Goal: Learn about a topic

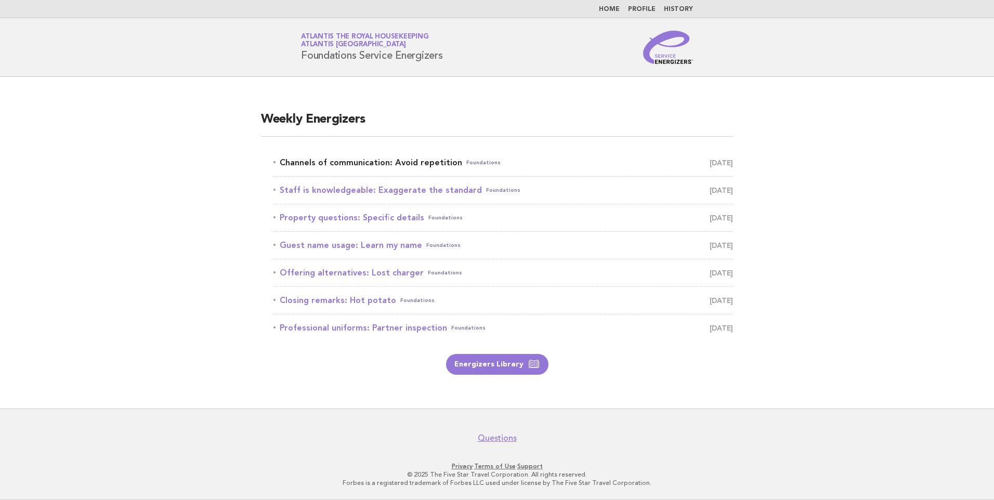
click at [425, 164] on link "Channels of communication: Avoid repetition Foundations September 25" at bounding box center [503, 162] width 460 height 15
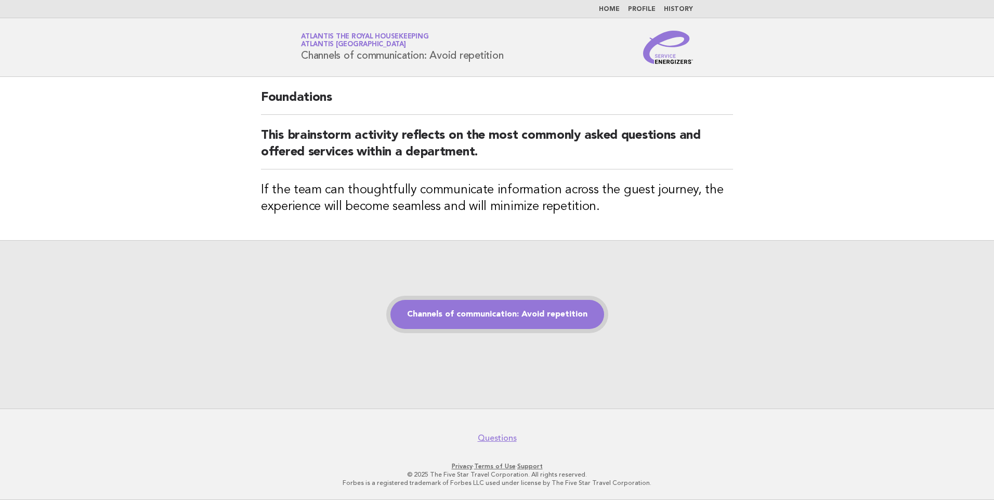
click at [524, 316] on link "Channels of communication: Avoid repetition" at bounding box center [497, 314] width 214 height 29
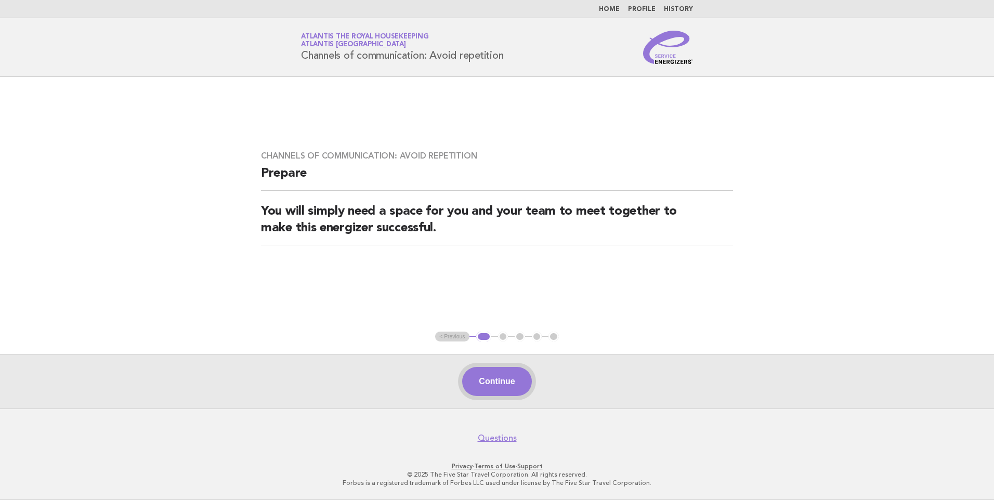
click at [476, 373] on button "Continue" at bounding box center [496, 381] width 69 height 29
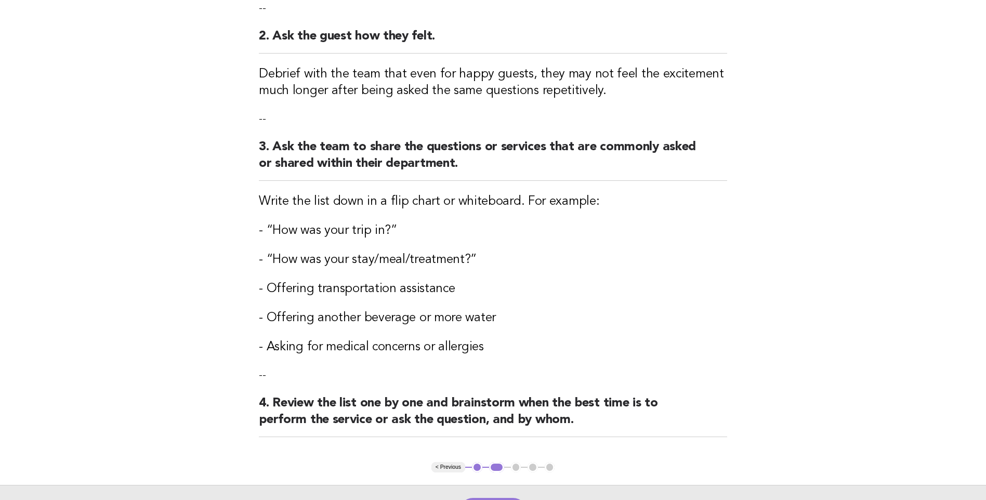
scroll to position [260, 0]
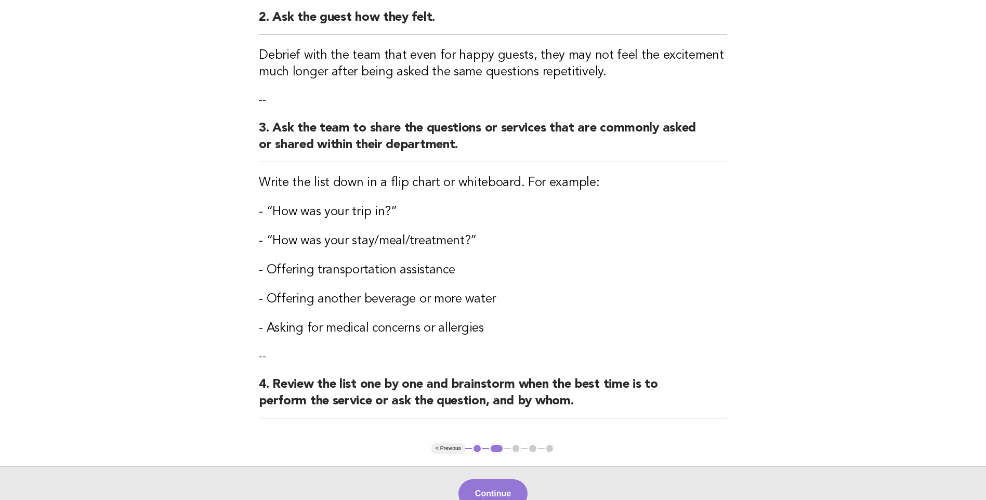
click at [496, 483] on button "Continue" at bounding box center [493, 493] width 69 height 29
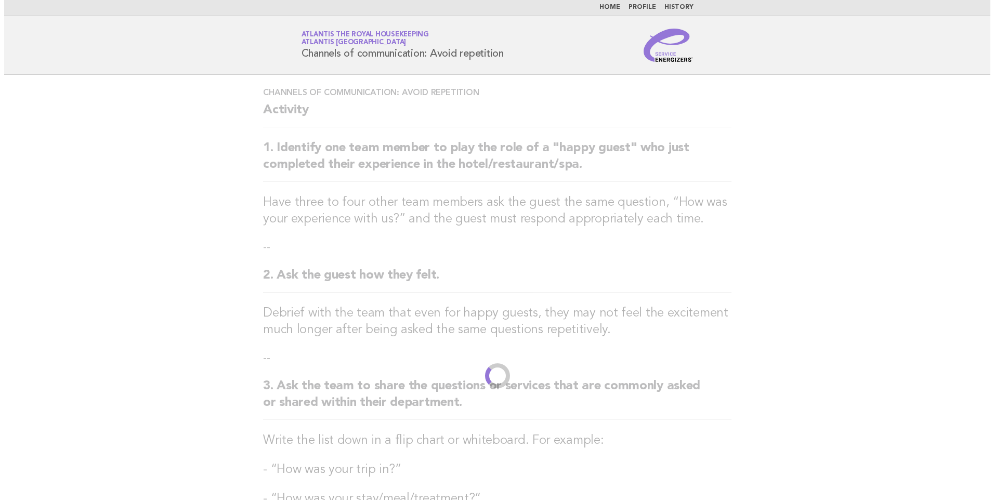
scroll to position [0, 0]
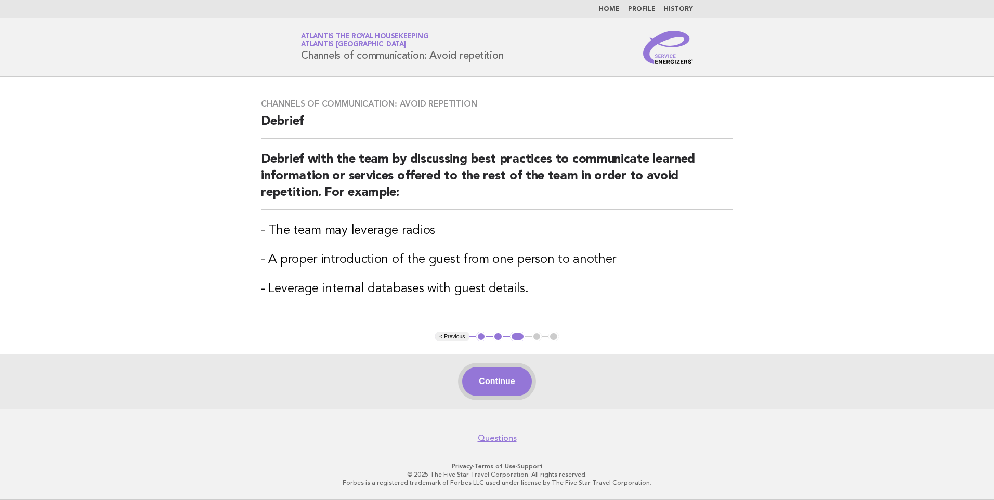
click at [498, 372] on button "Continue" at bounding box center [496, 381] width 69 height 29
